Goal: Task Accomplishment & Management: Use online tool/utility

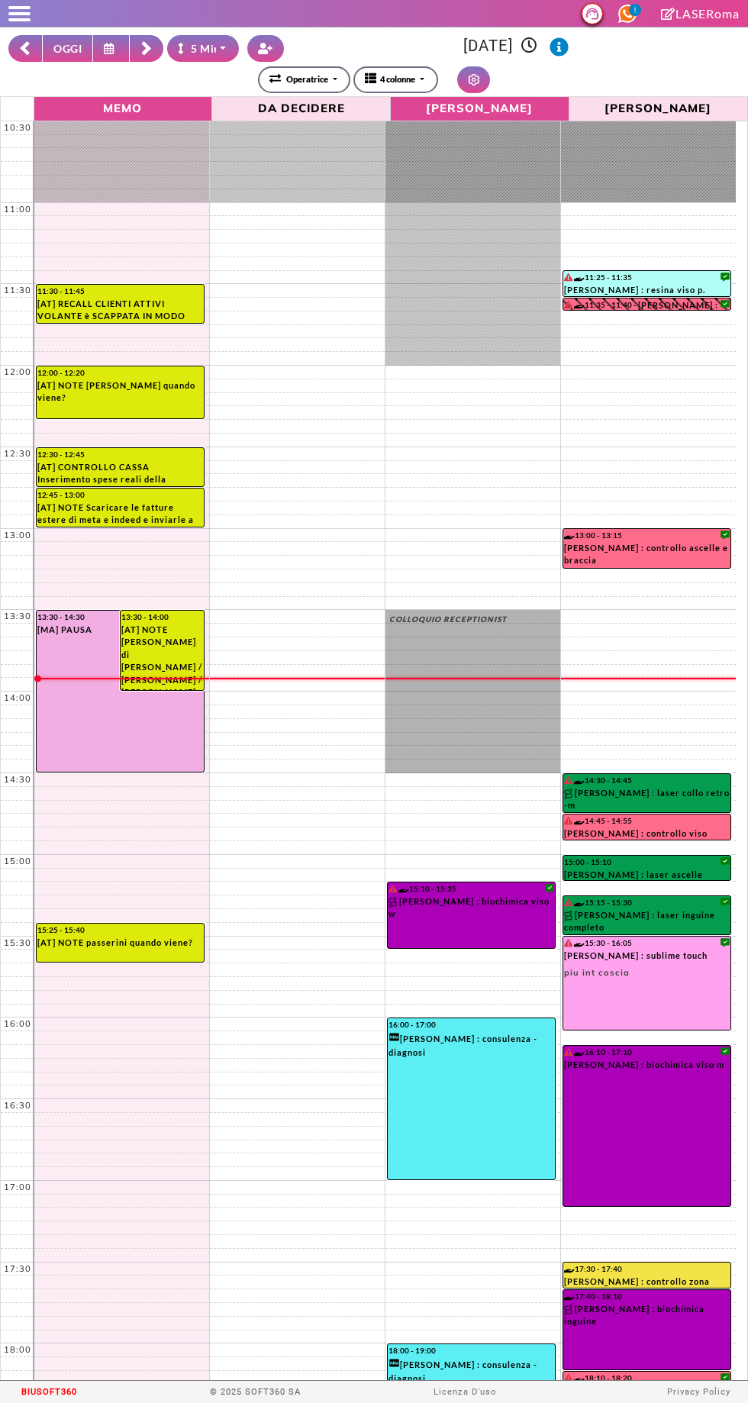
select select "*"
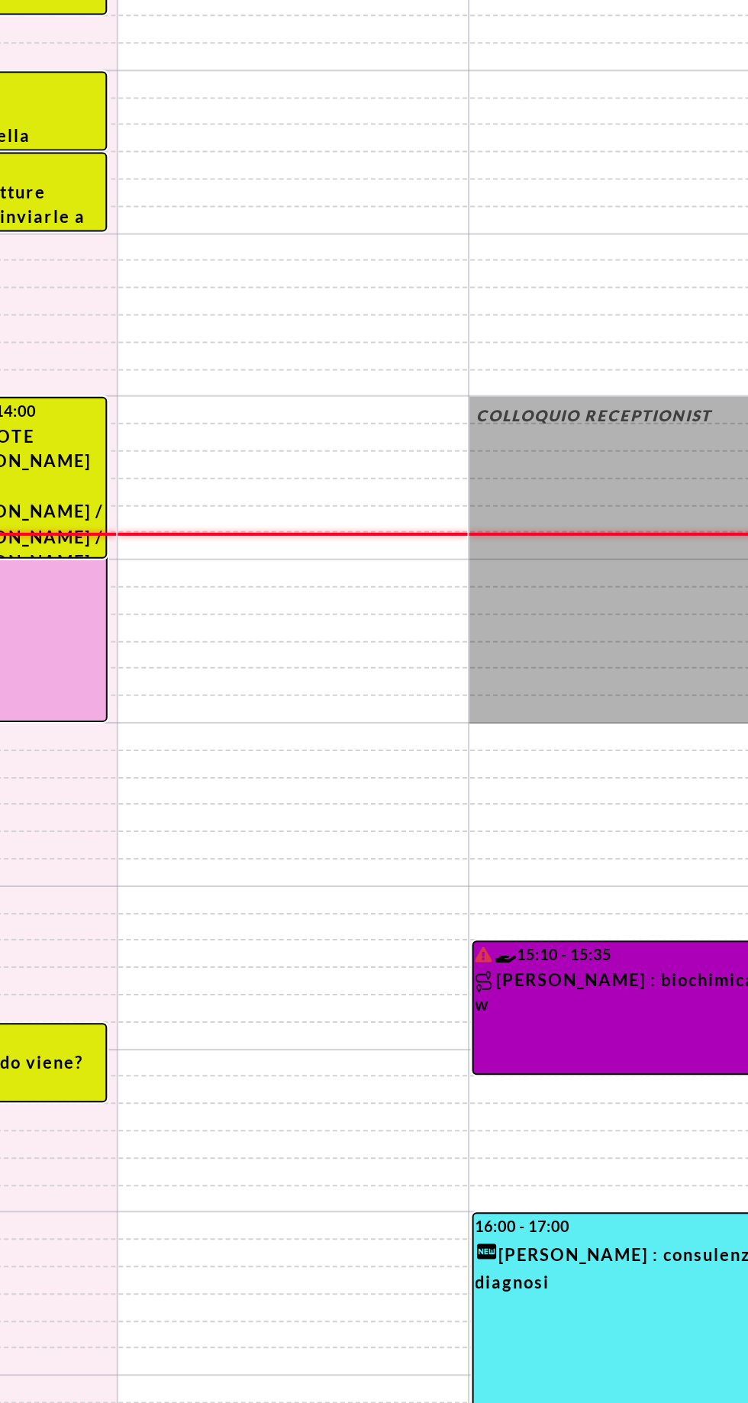
scroll to position [196, 0]
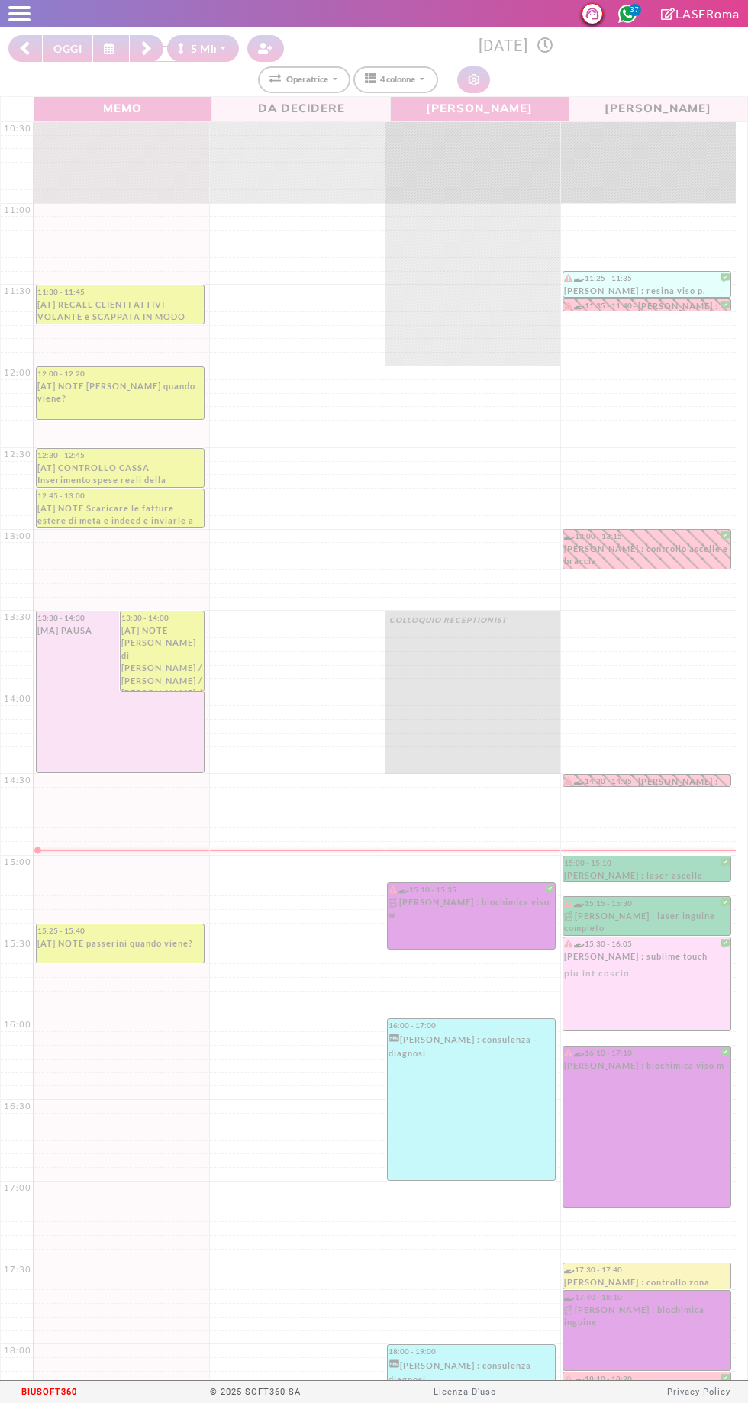
select select "*"
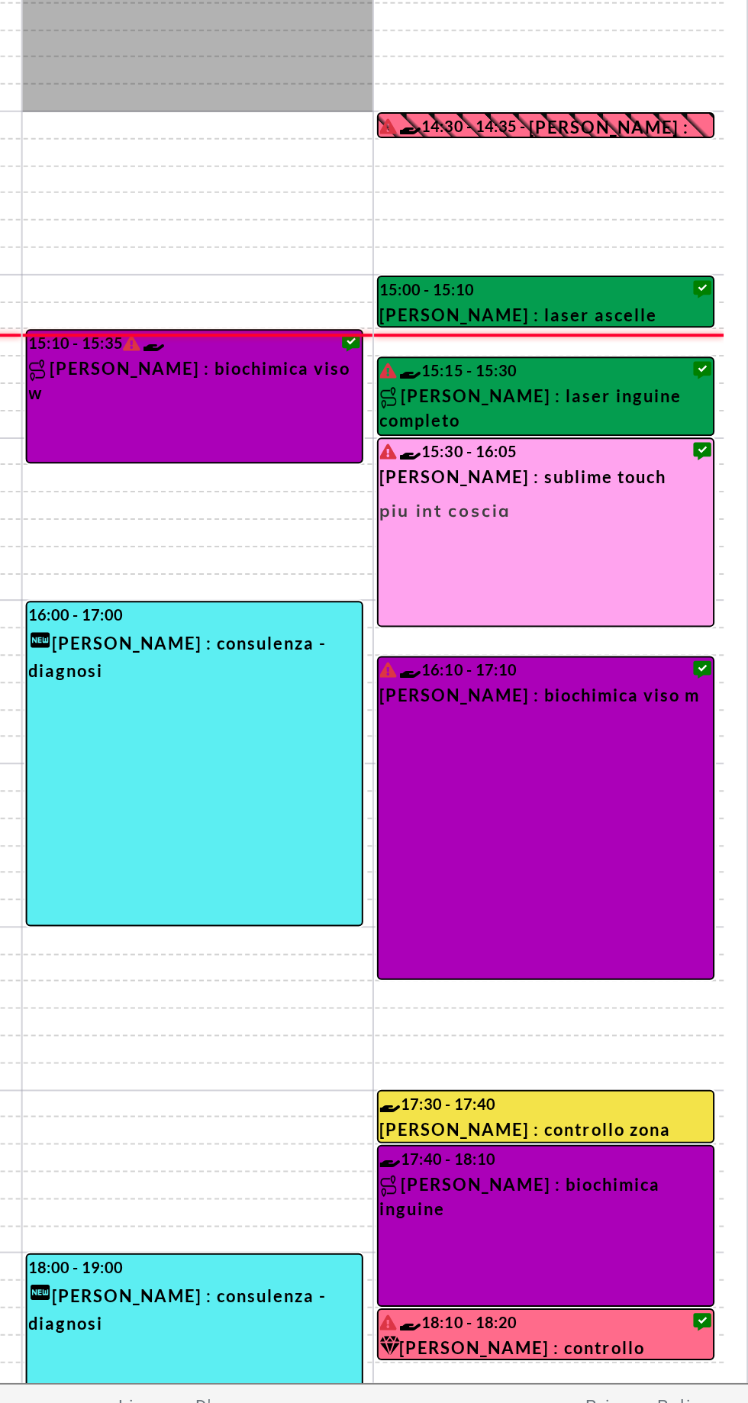
scroll to position [37, 0]
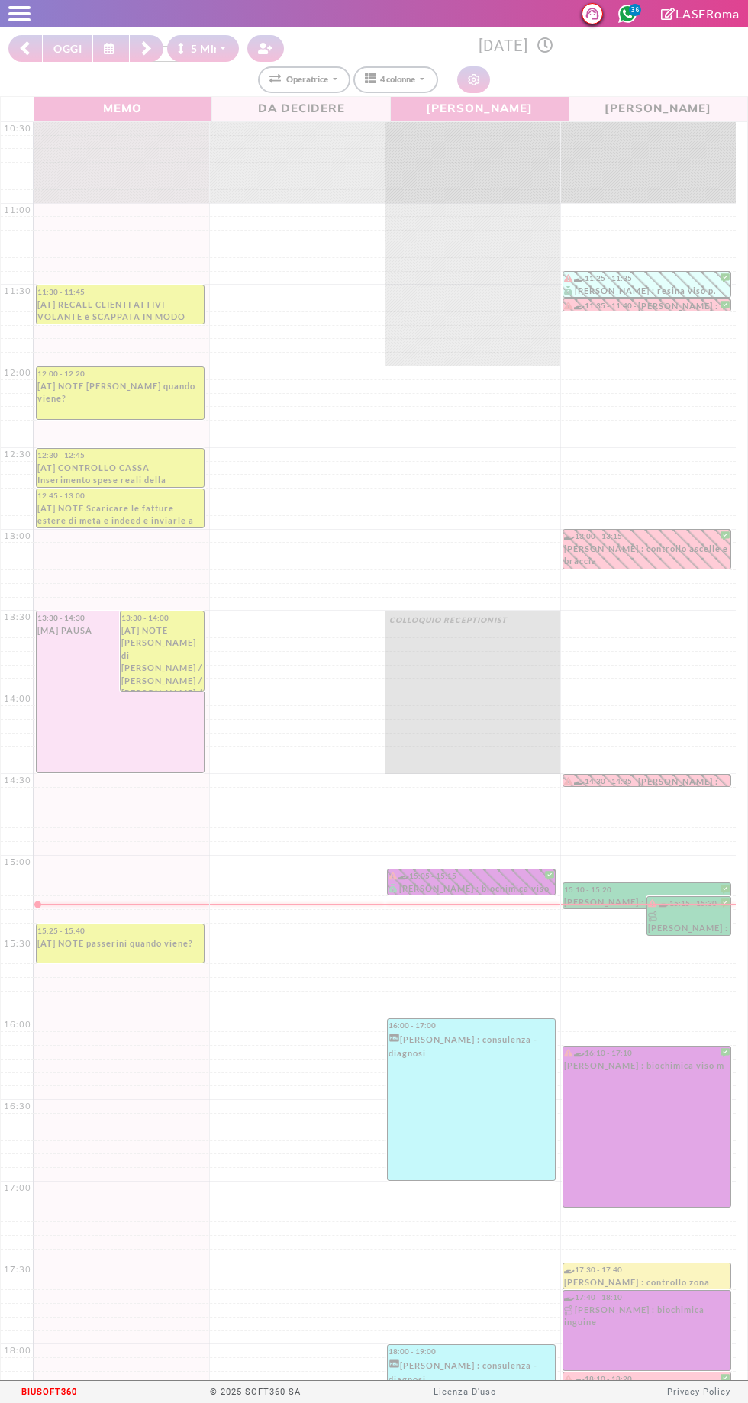
select select "*"
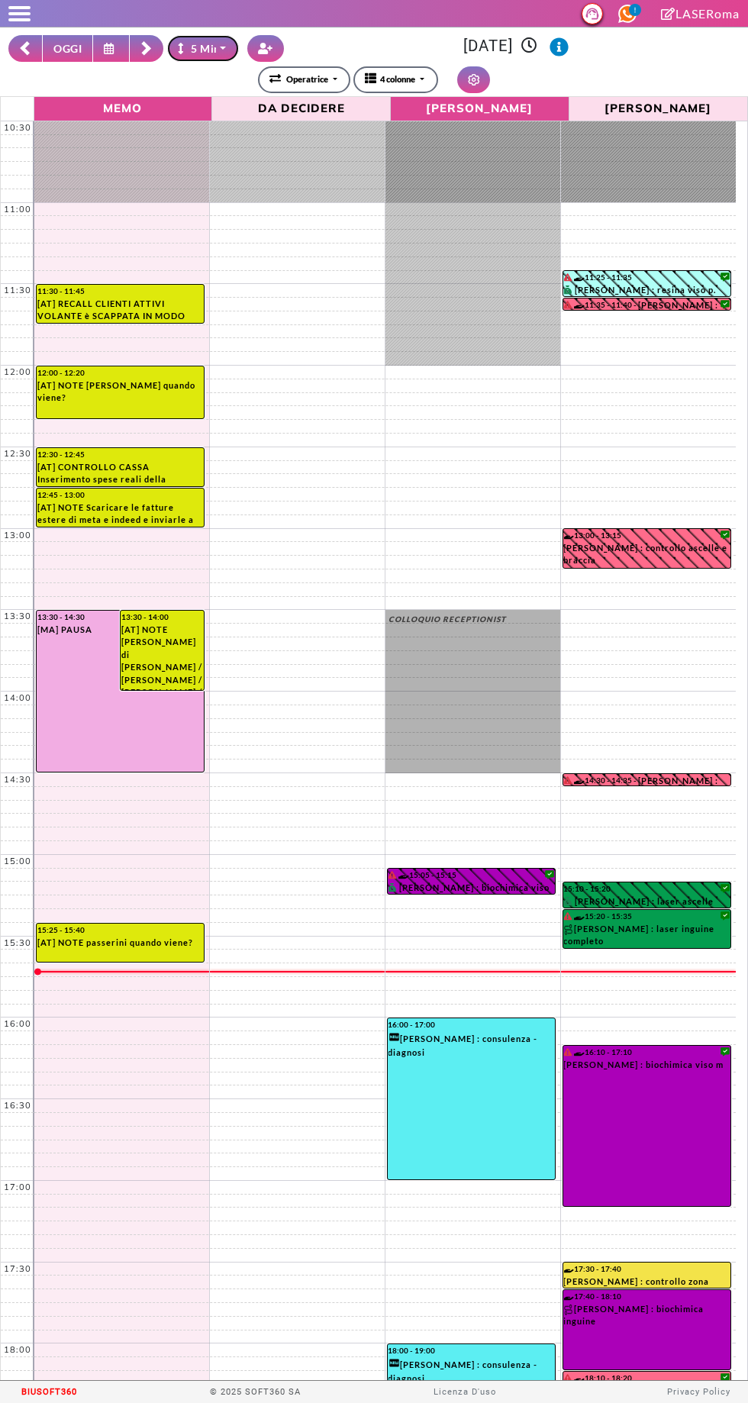
click at [182, 48] on icon "button" at bounding box center [183, 48] width 11 height 11
click at [147, 48] on rect at bounding box center [145, 50] width 9 height 9
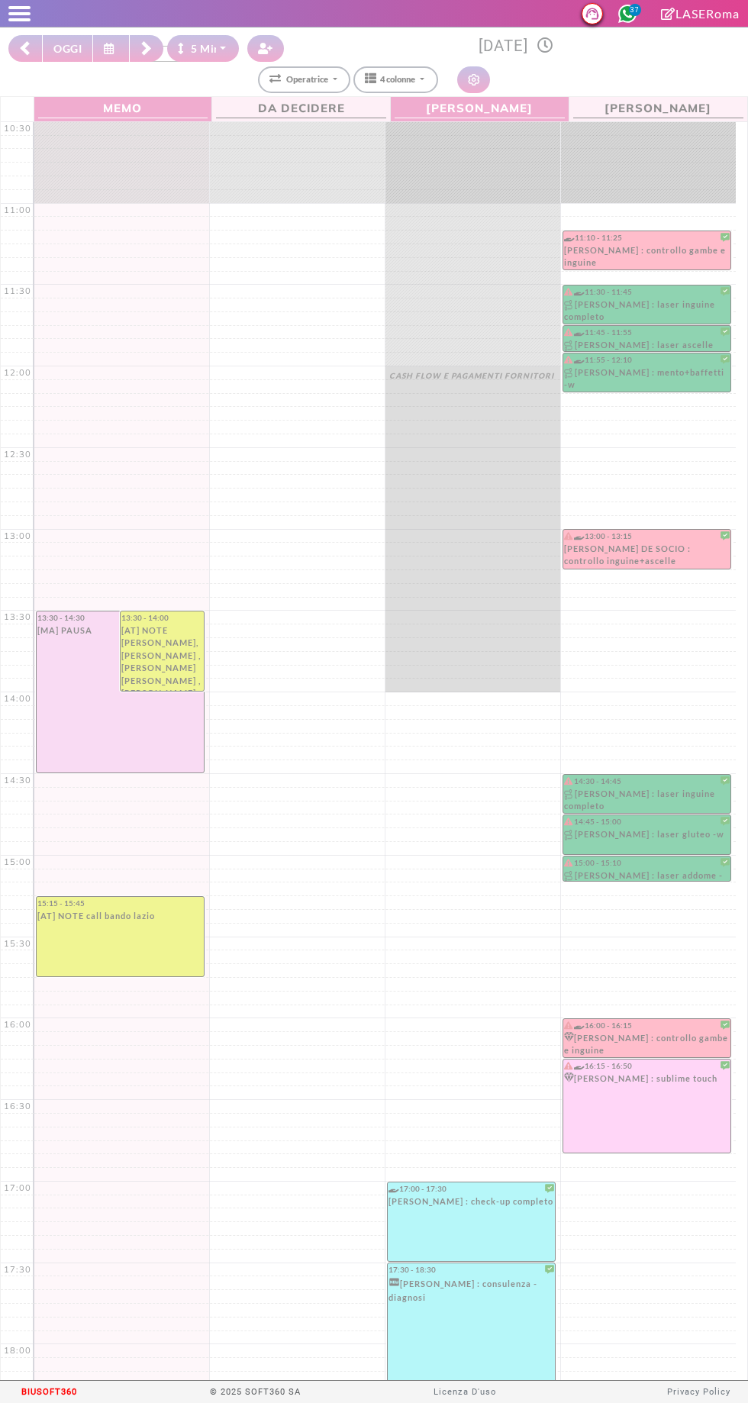
select select "*"
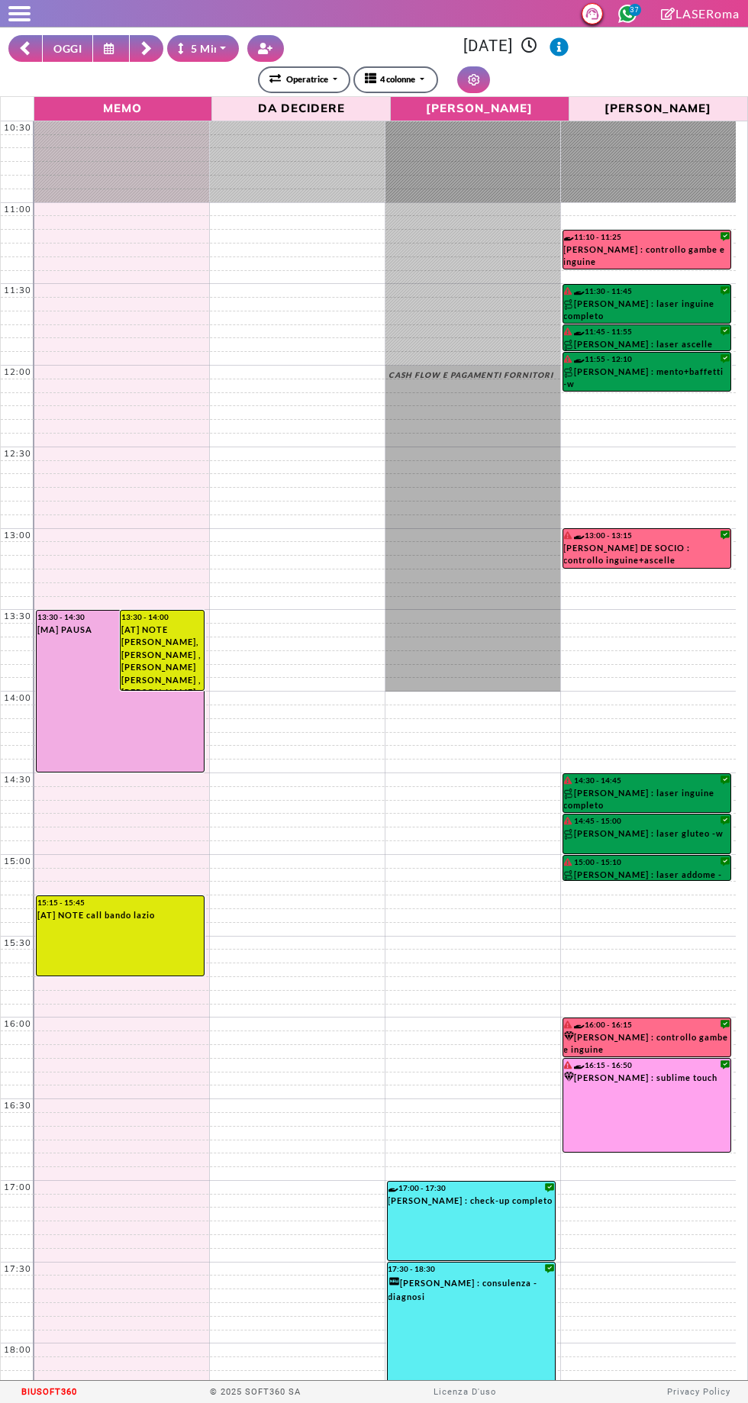
scroll to position [7, 0]
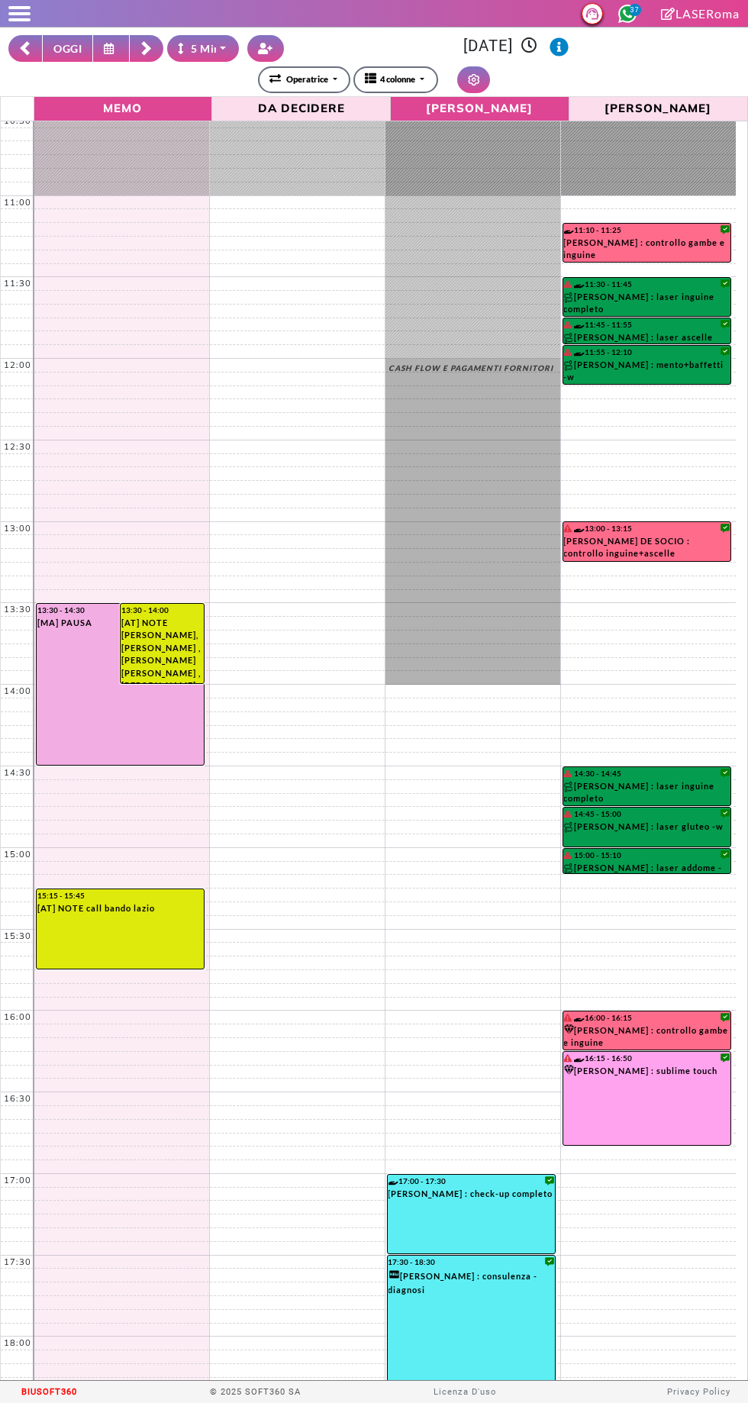
click at [63, 54] on button "OGGI" at bounding box center [67, 48] width 51 height 27
type input "**********"
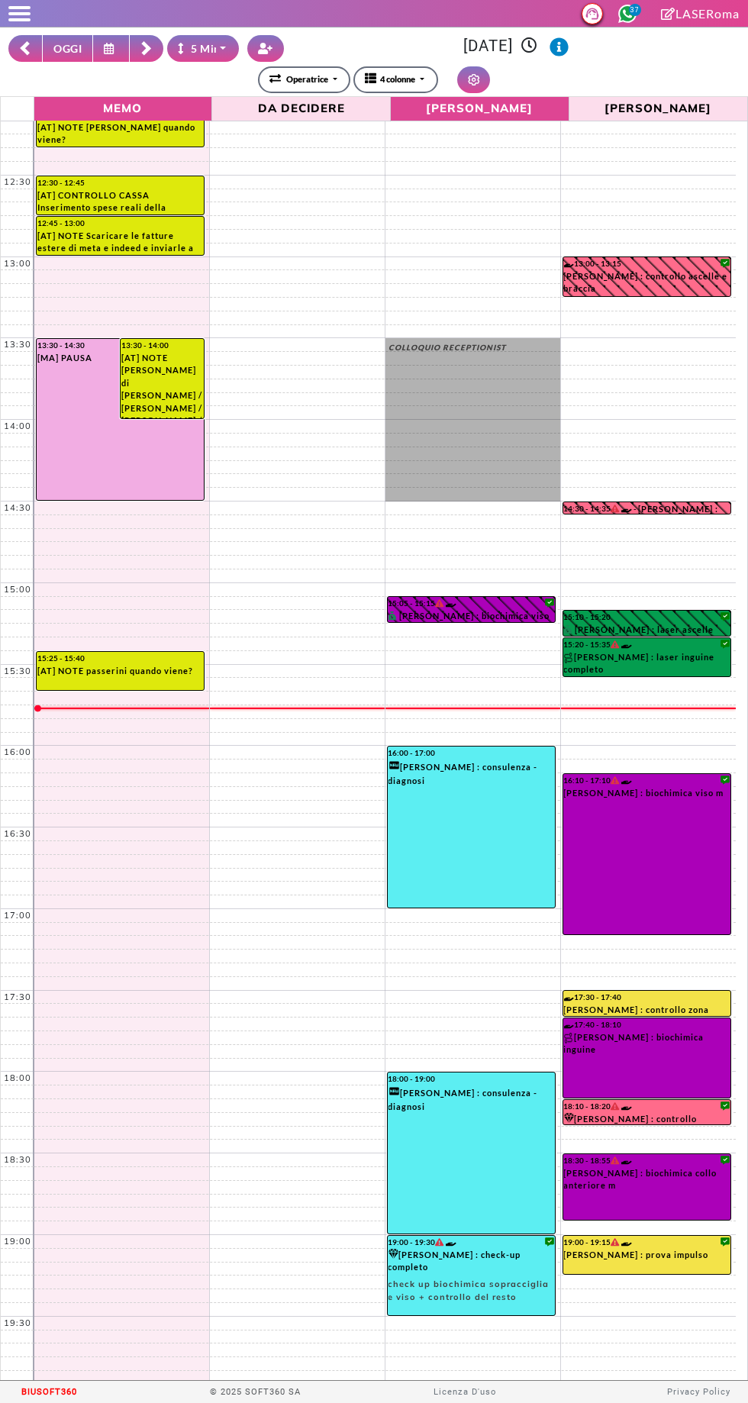
scroll to position [289, 0]
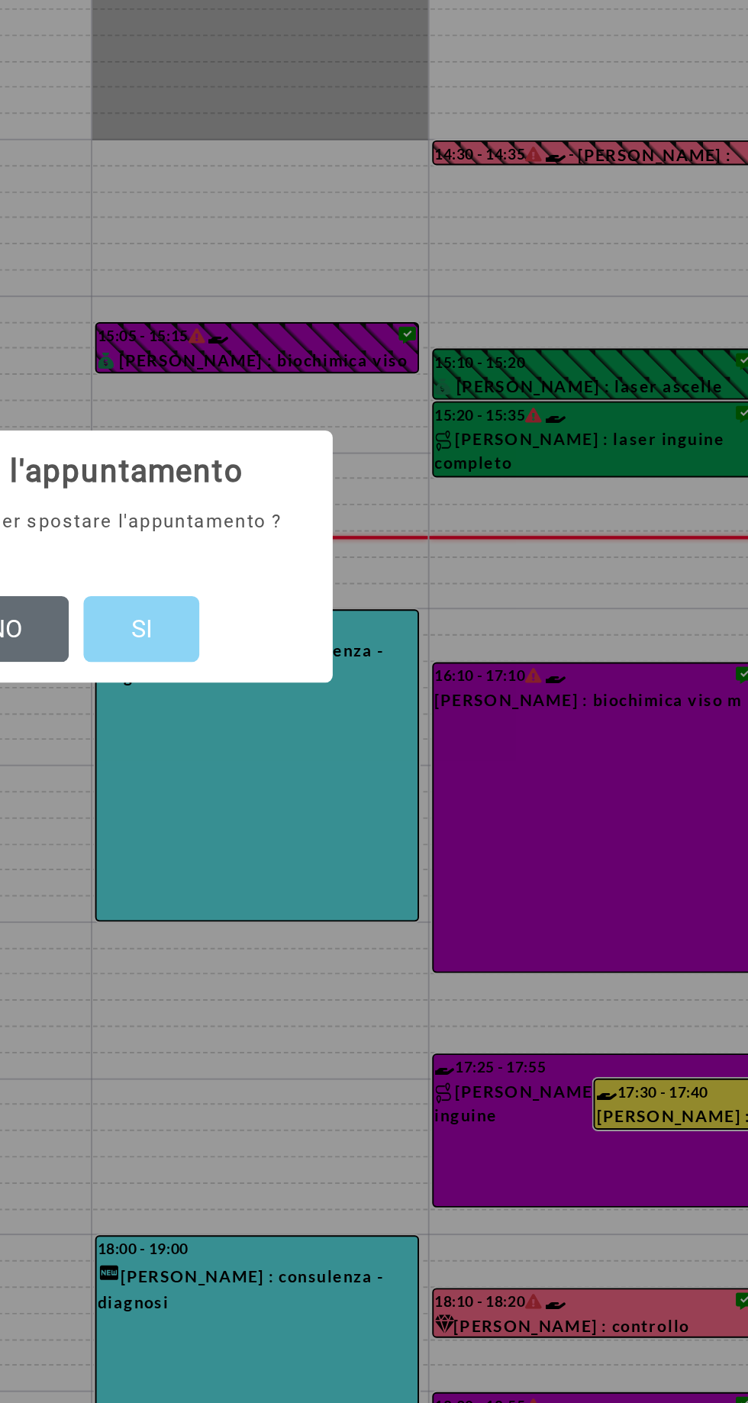
click at [353, 734] on button "NO" at bounding box center [339, 739] width 67 height 35
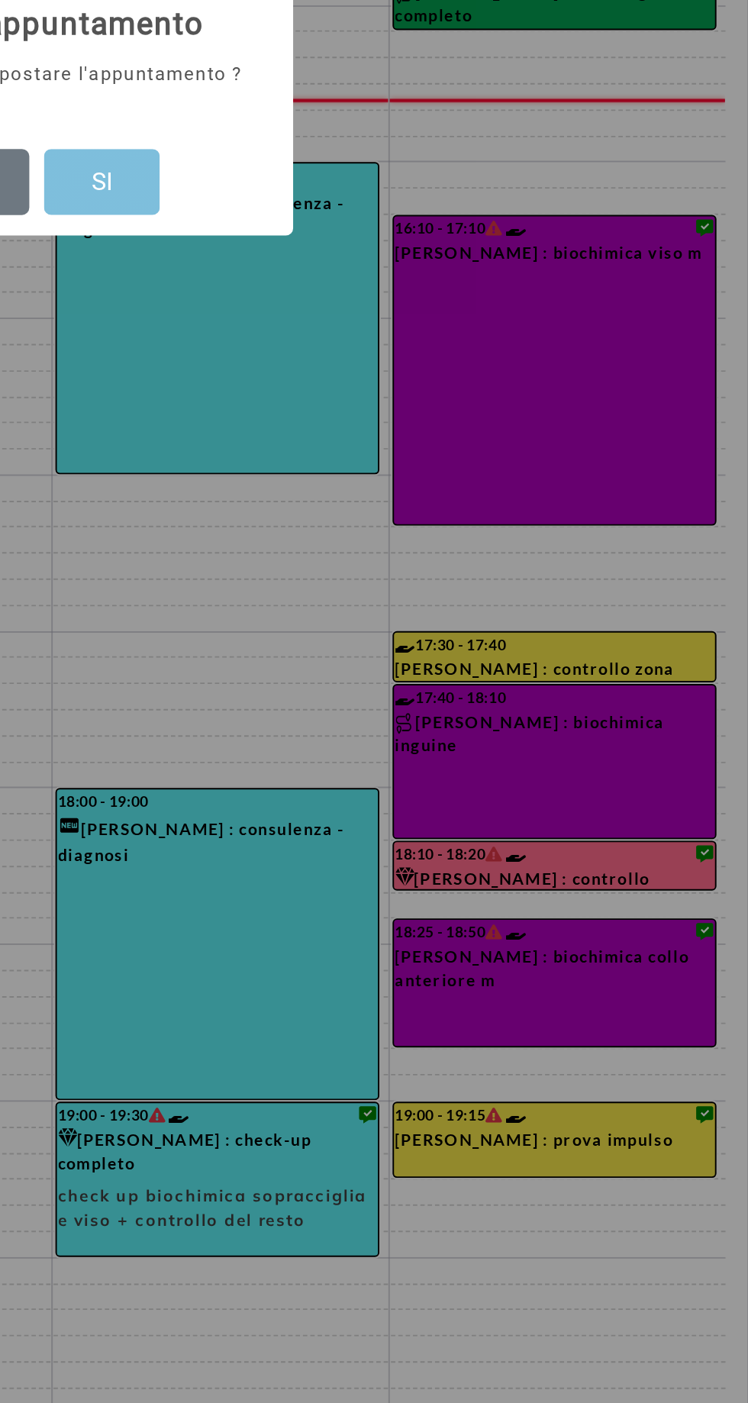
click at [386, 757] on button "SI" at bounding box center [411, 739] width 60 height 35
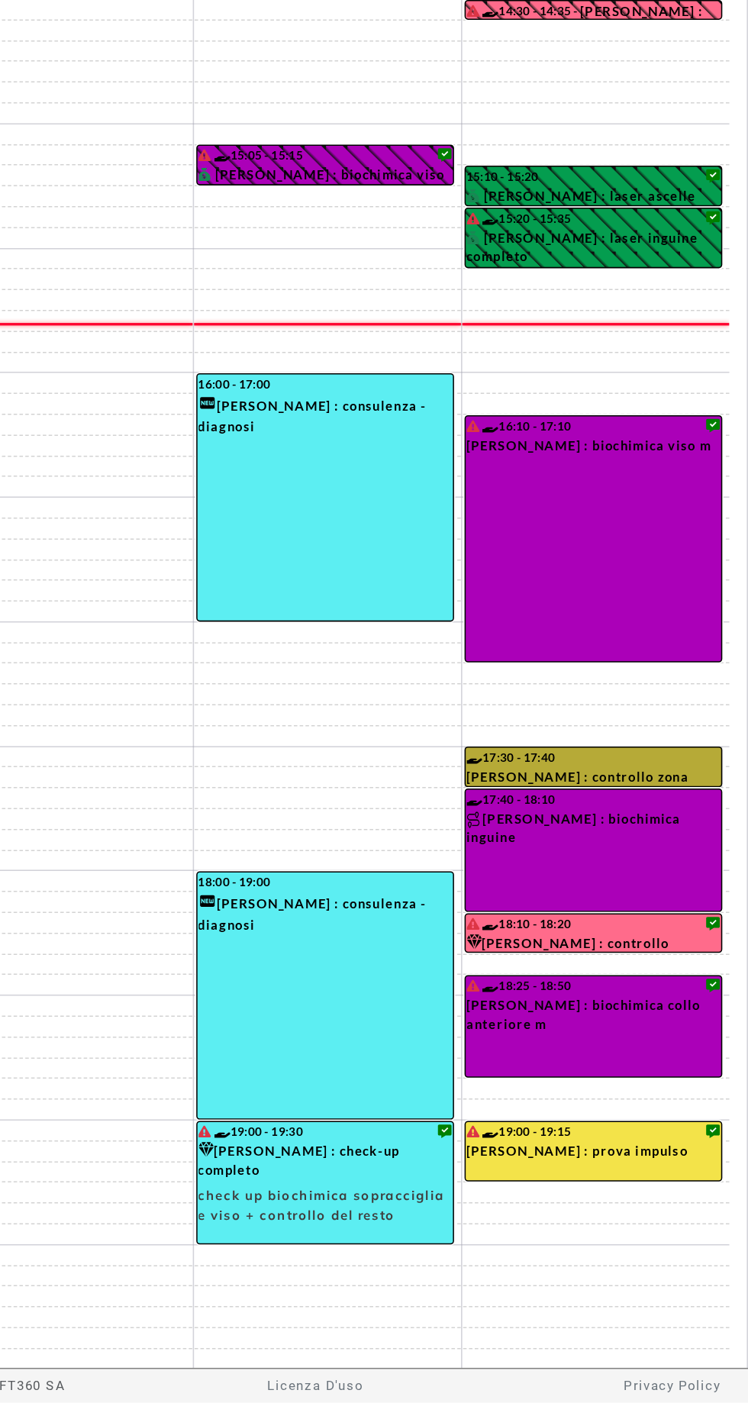
click at [677, 983] on link "17:30 - 17:40 MARA CRAMEROTTI : controllo zona" at bounding box center [647, 986] width 169 height 27
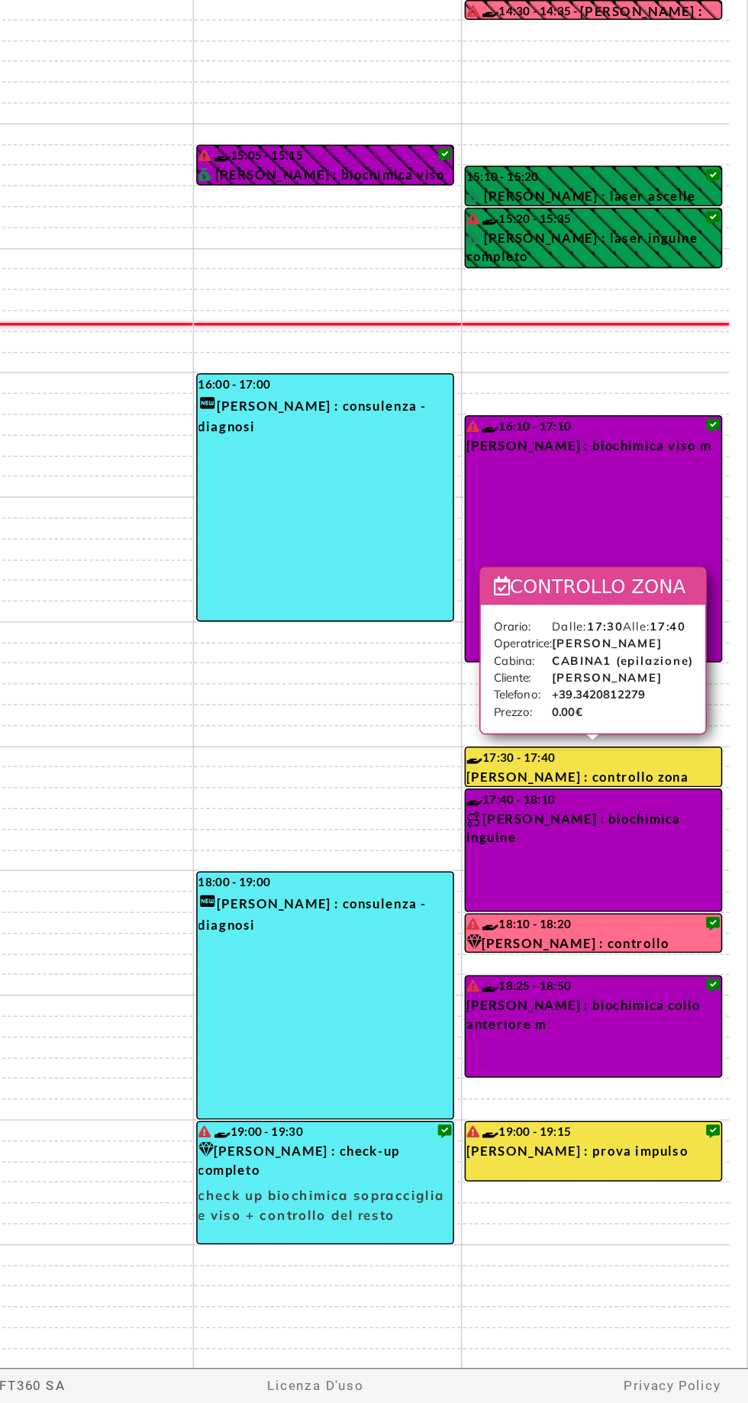
click at [331, 598] on td at bounding box center [385, 600] width 702 height 14
select select "*"
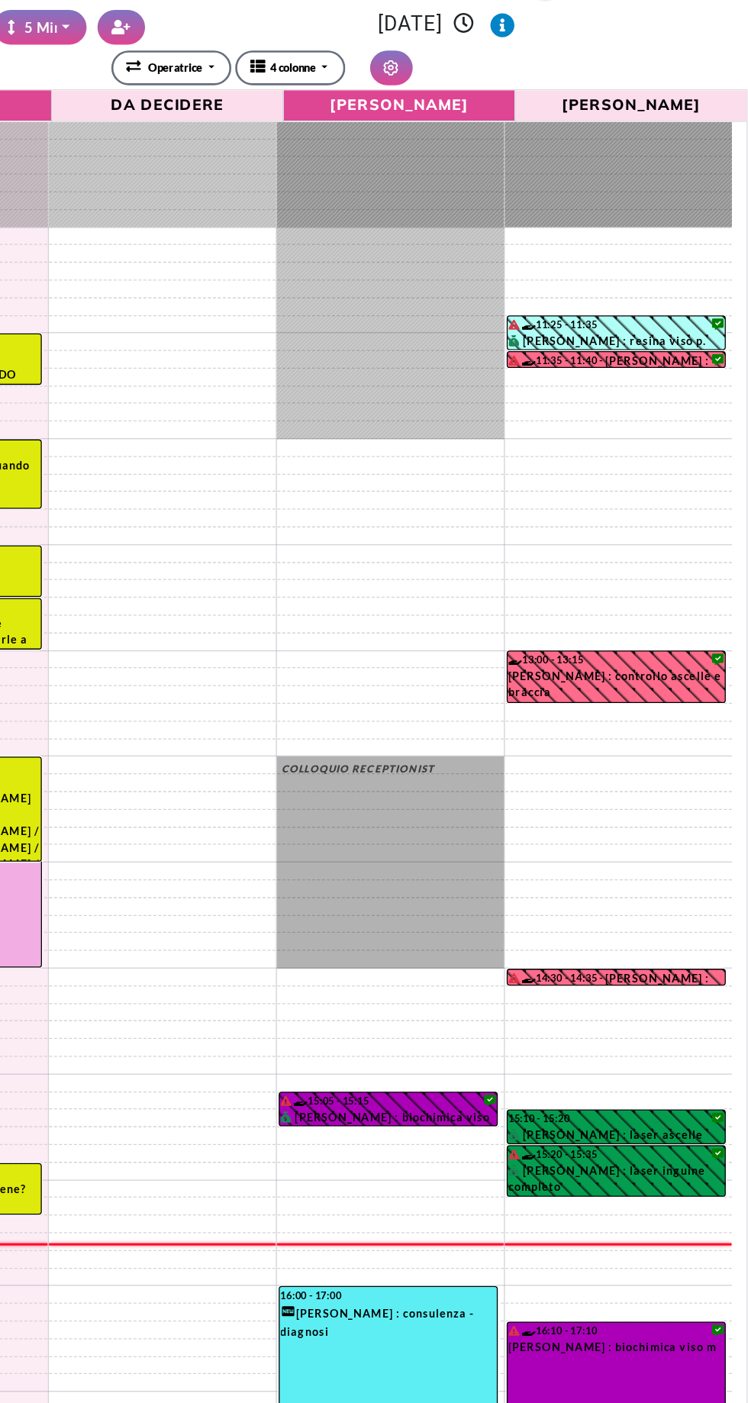
scroll to position [0, 0]
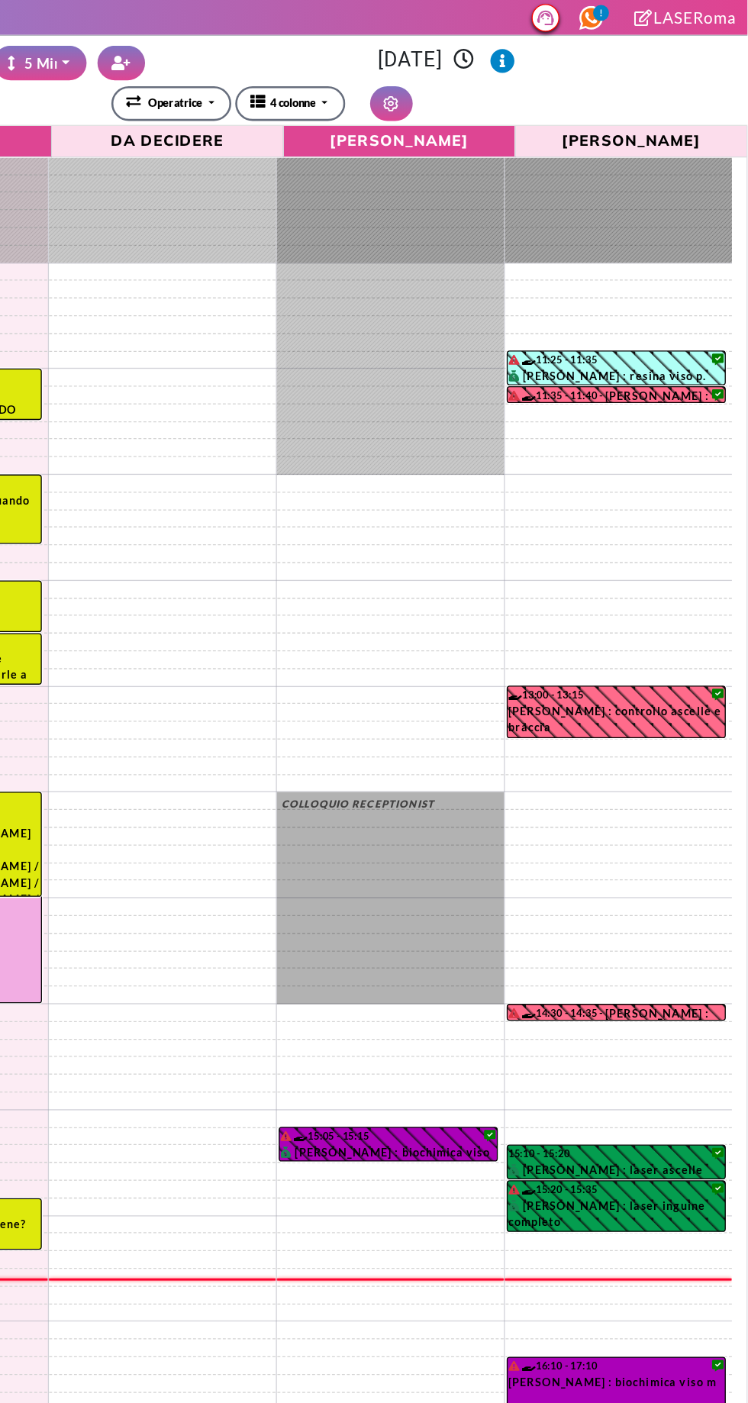
select select "*"
